Goal: Check status: Check status

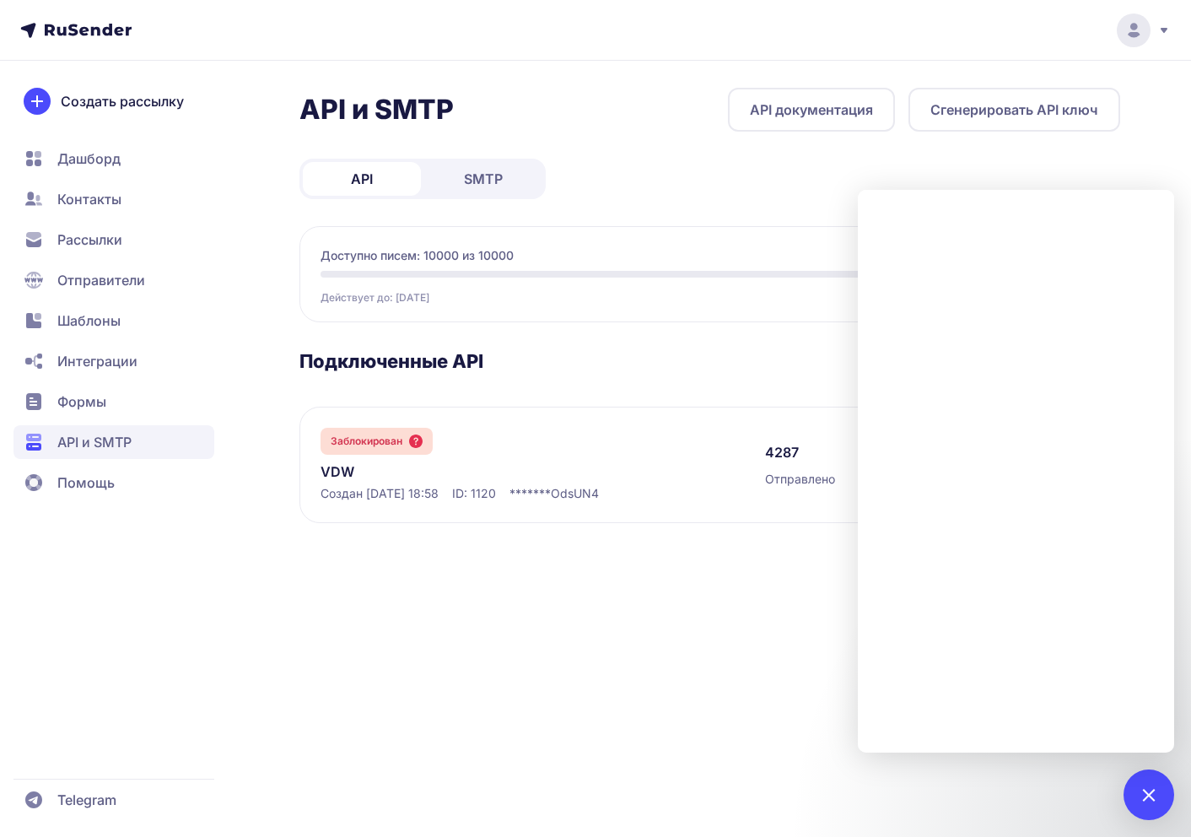
scroll to position [87, 0]
click at [114, 291] on span "Отправители" at bounding box center [114, 280] width 201 height 34
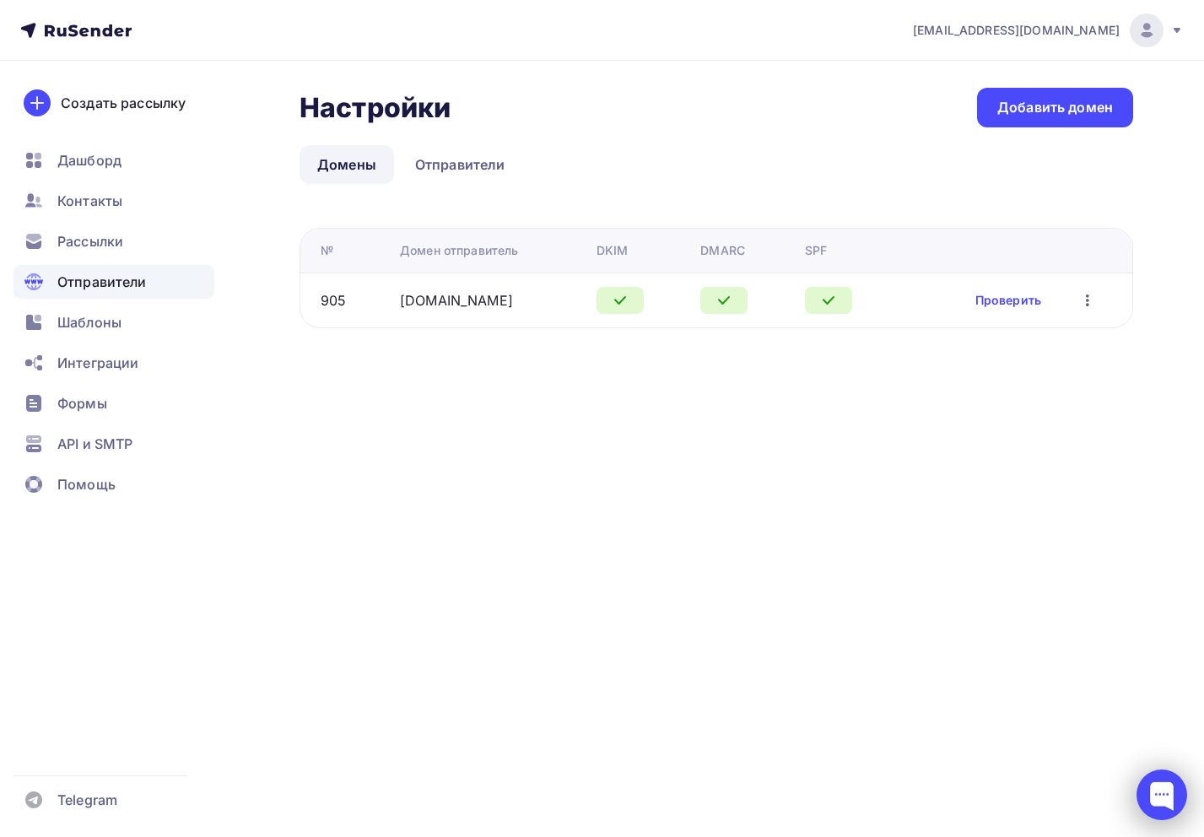
click at [1161, 792] on div at bounding box center [1162, 795] width 51 height 51
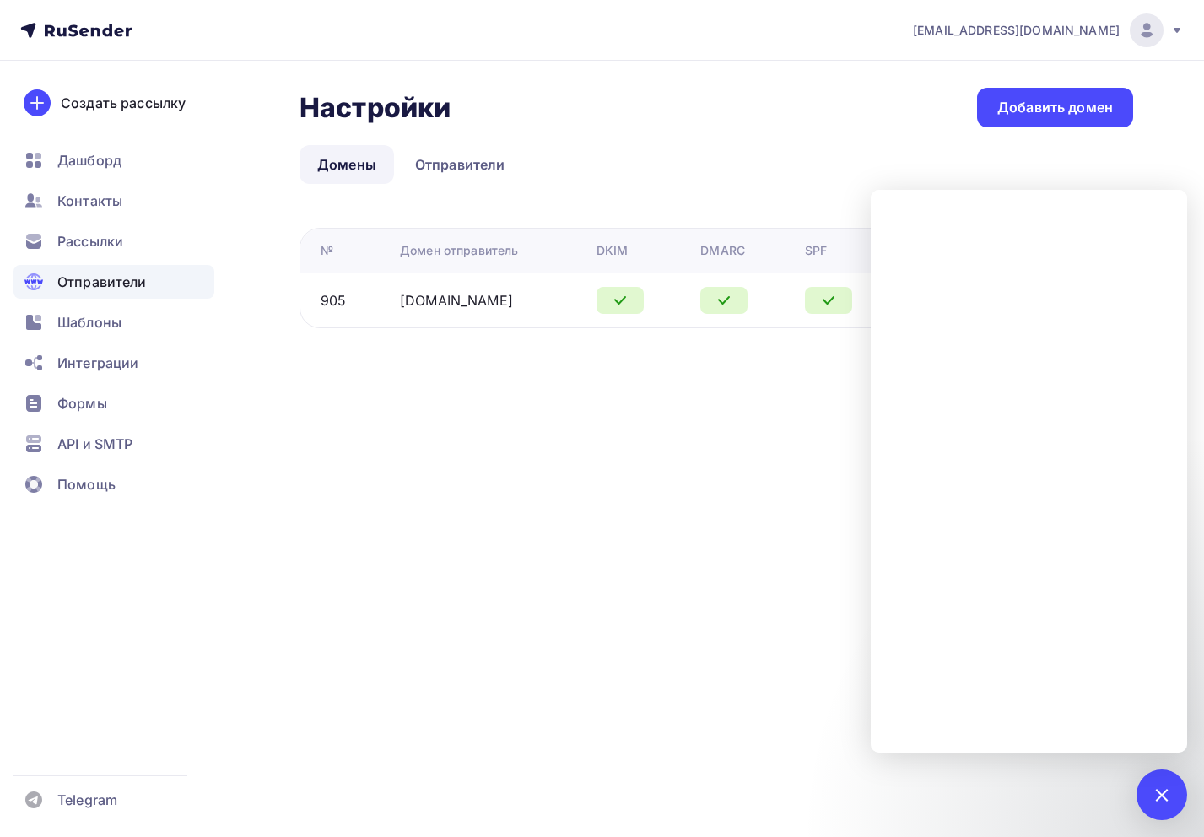
drag, startPoint x: 574, startPoint y: 541, endPoint x: 552, endPoint y: 532, distance: 23.8
click at [574, 541] on div "uwwcom@gmail.com Аккаунт Тарифы Выйти Создать рассылку Дашборд Контакты Рассылк…" at bounding box center [602, 418] width 1204 height 837
click at [119, 452] on span "API и SMTP" at bounding box center [94, 444] width 75 height 20
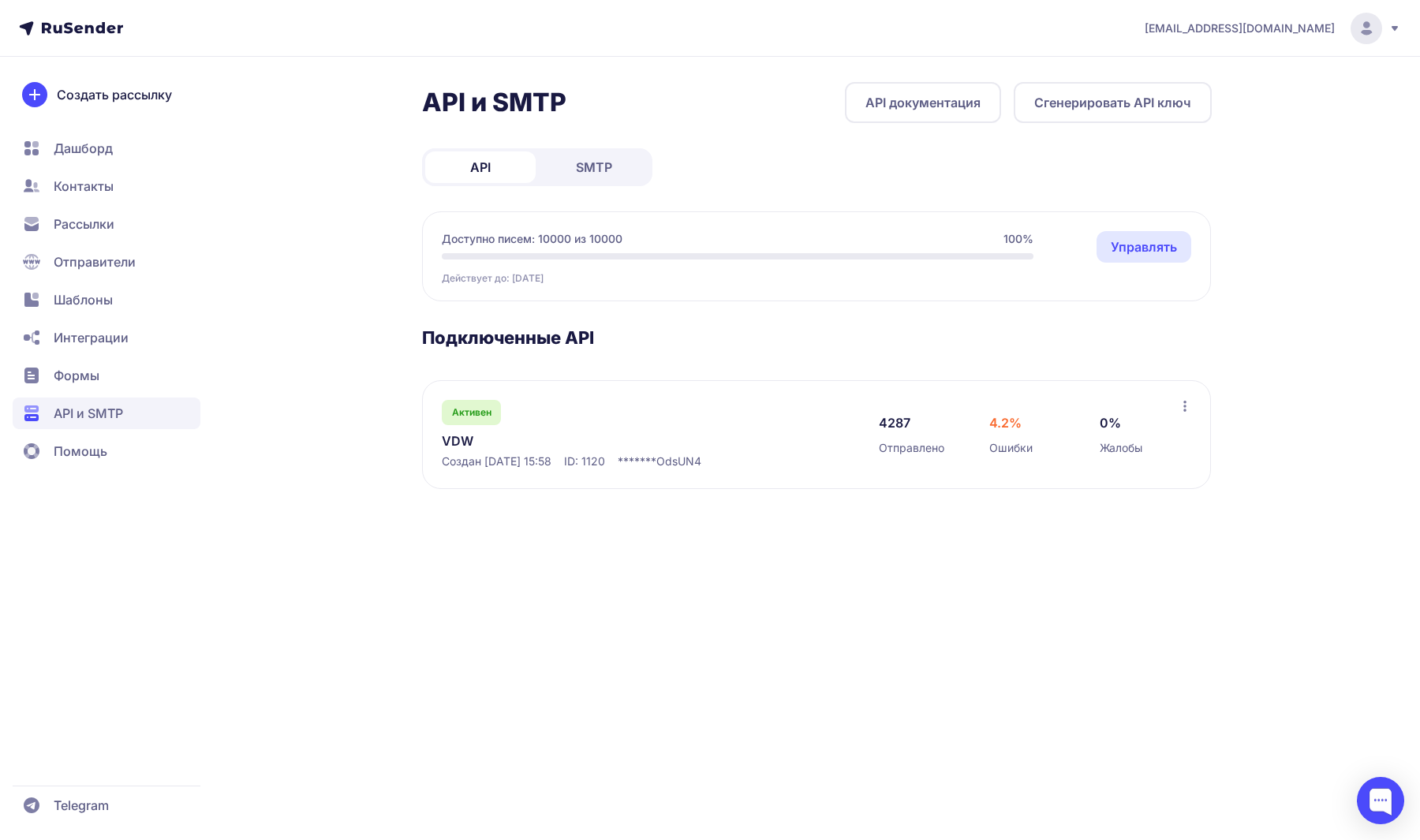
click at [1113, 246] on link "Управлять" at bounding box center [1143, 247] width 94 height 32
drag, startPoint x: 460, startPoint y: 442, endPoint x: 512, endPoint y: 432, distance: 53.0
click at [460, 442] on link "VDW" at bounding box center [604, 441] width 323 height 19
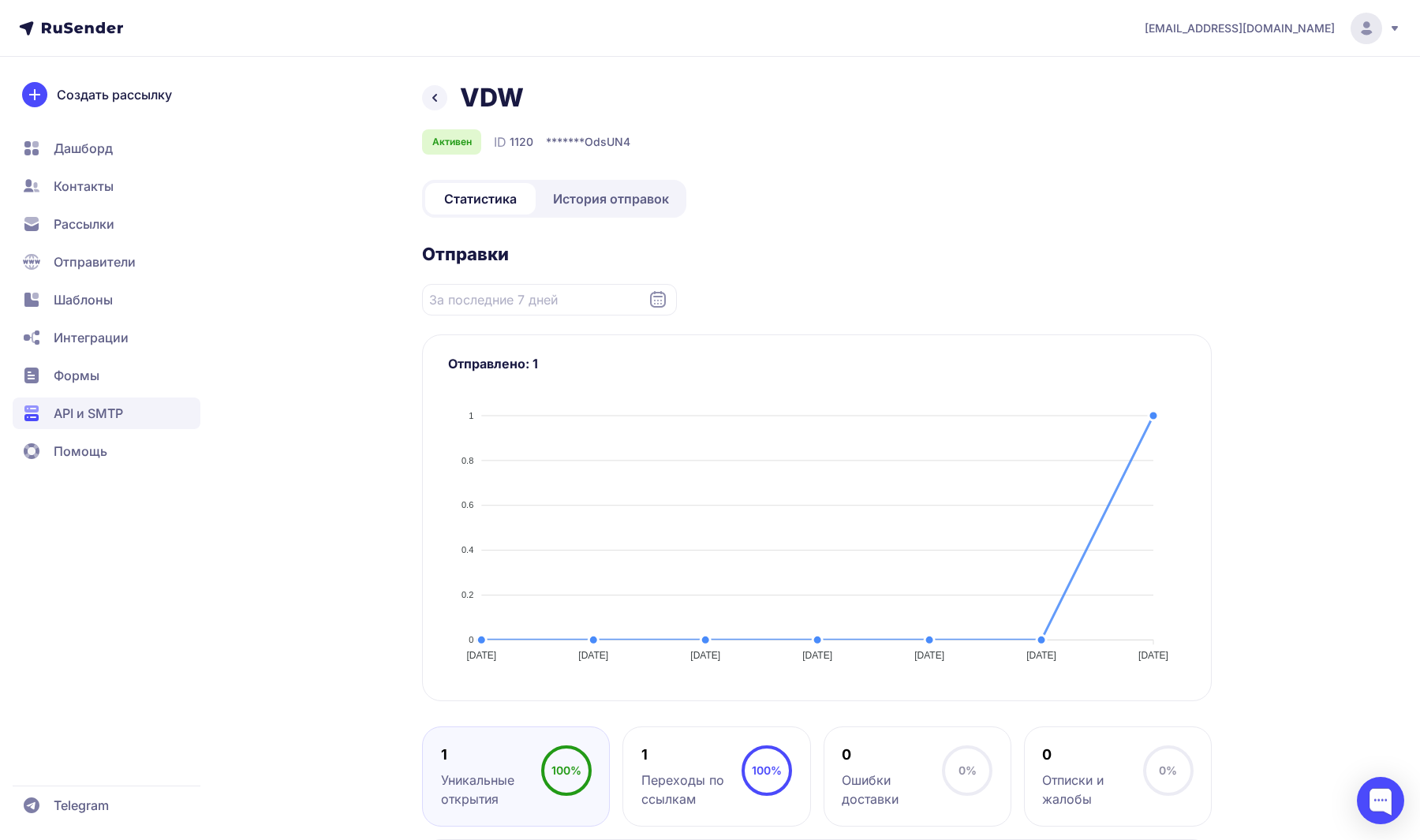
click at [581, 185] on link "История отправок" at bounding box center [610, 199] width 144 height 32
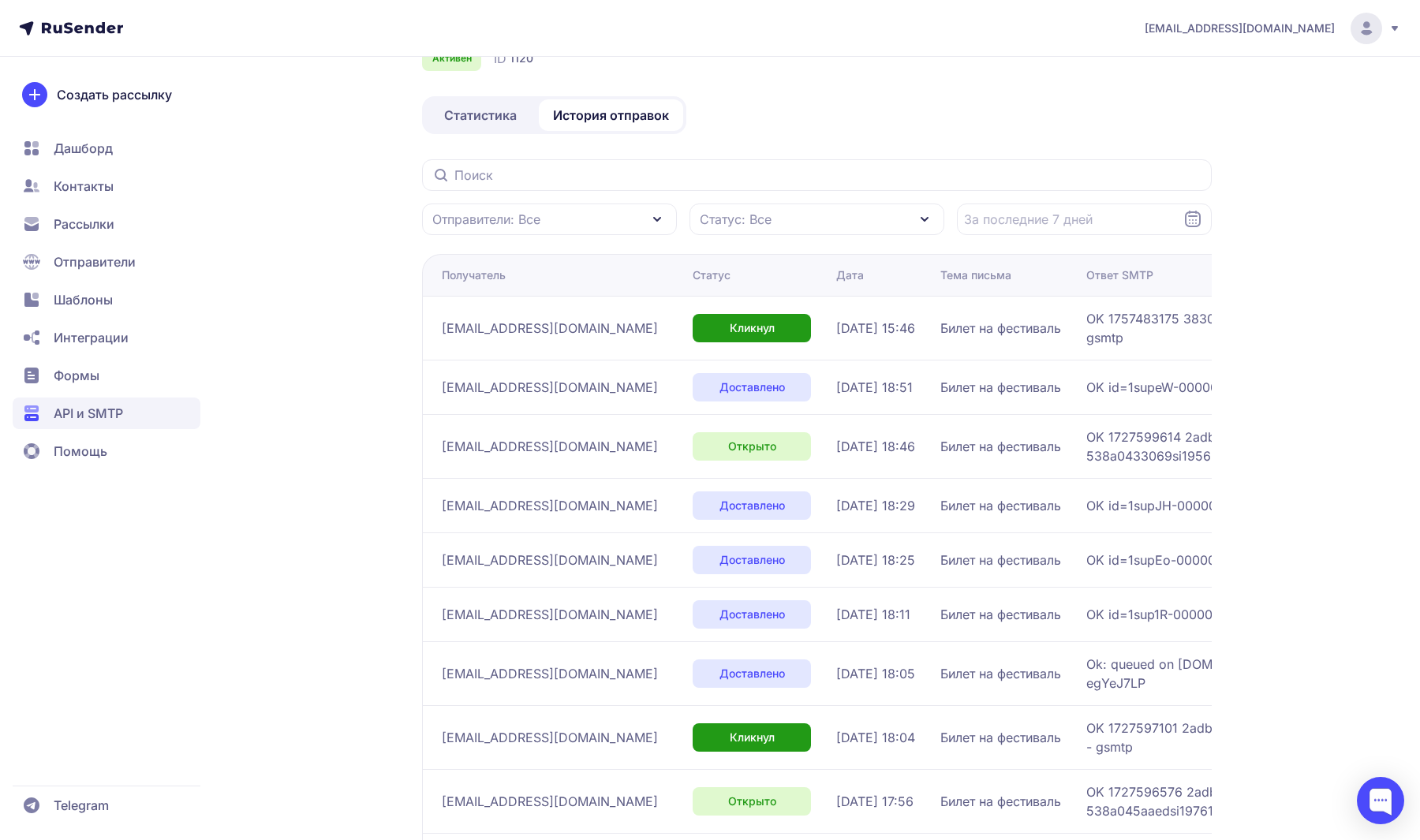
scroll to position [85, 0]
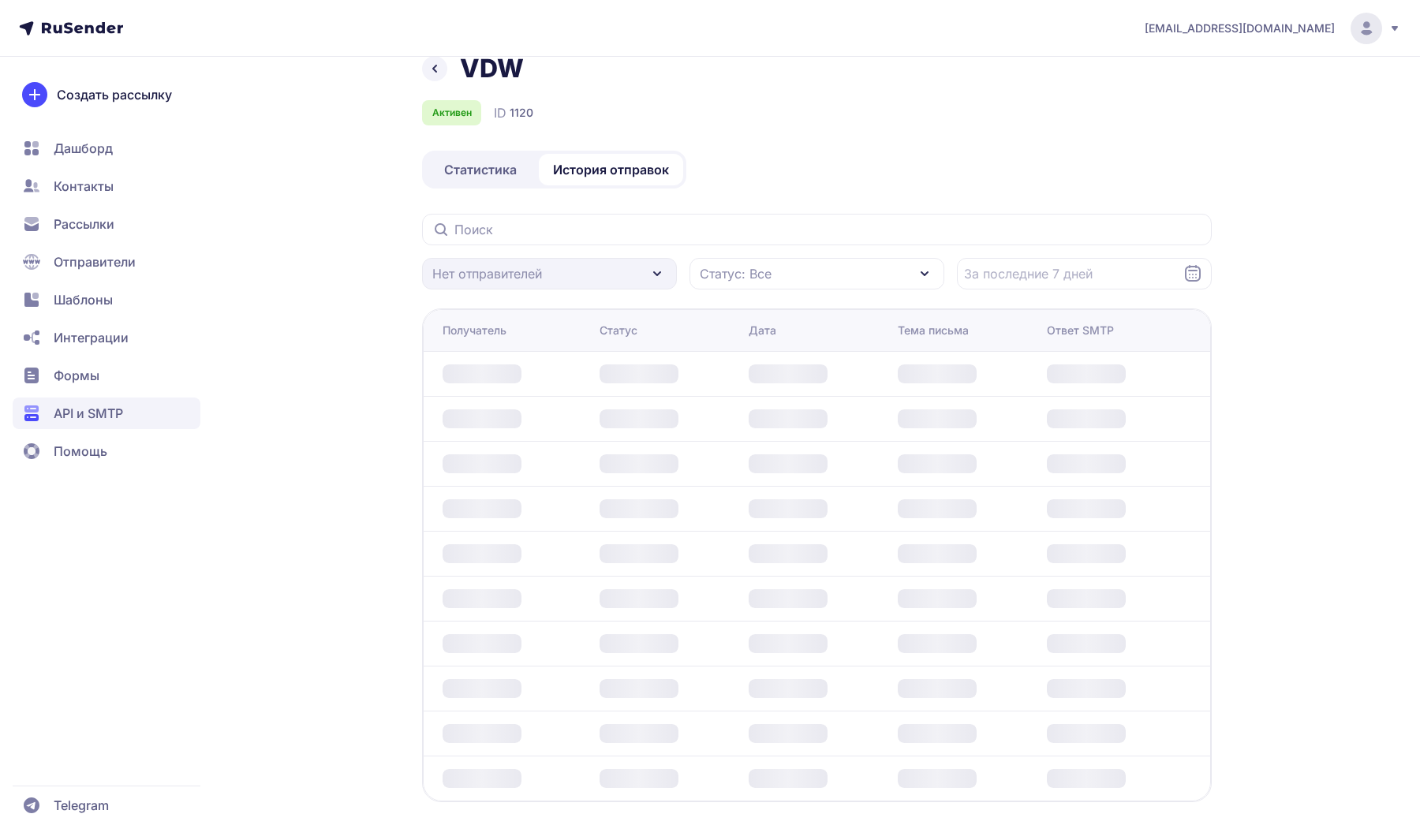
scroll to position [29, 0]
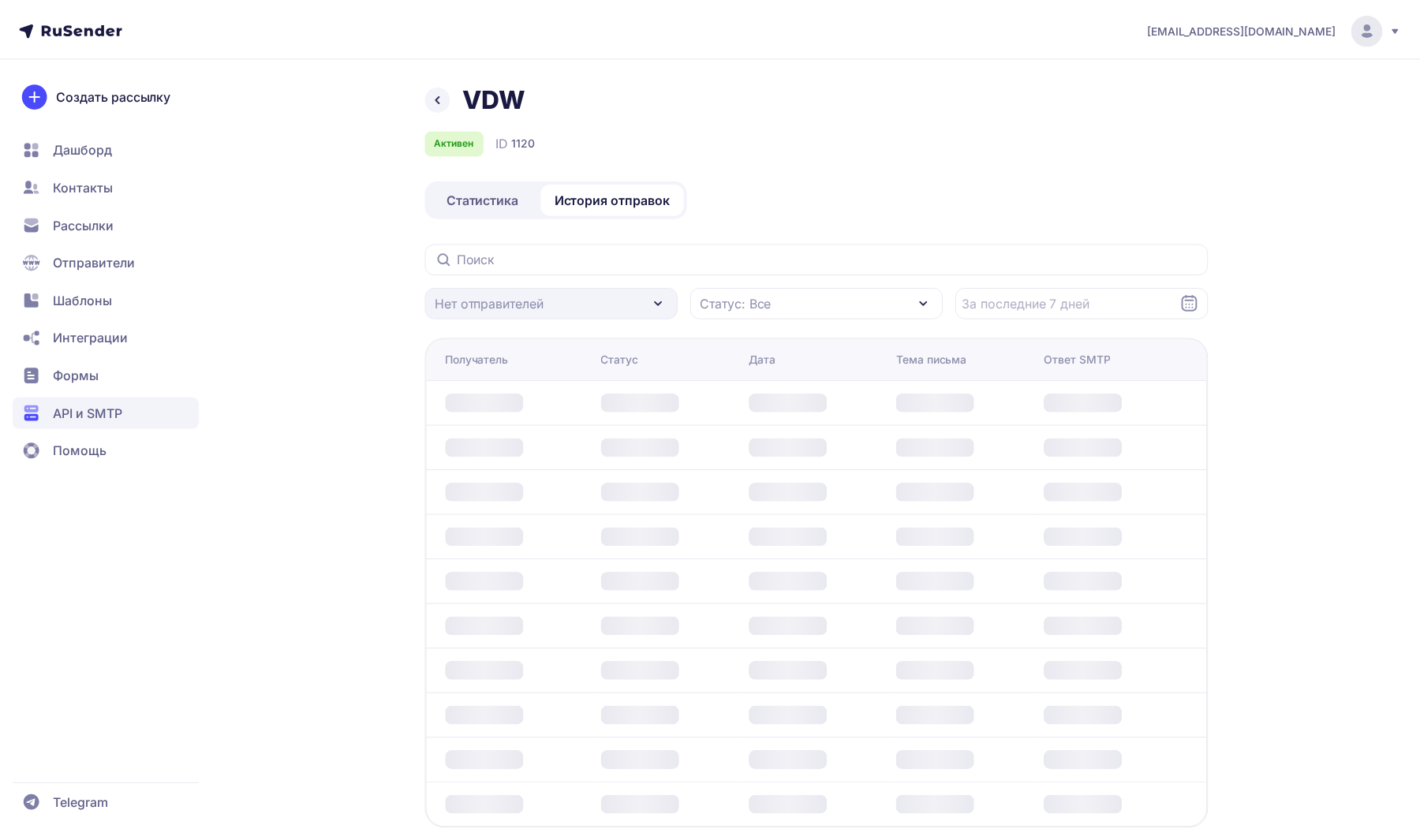
scroll to position [29, 0]
